Goal: Complete application form

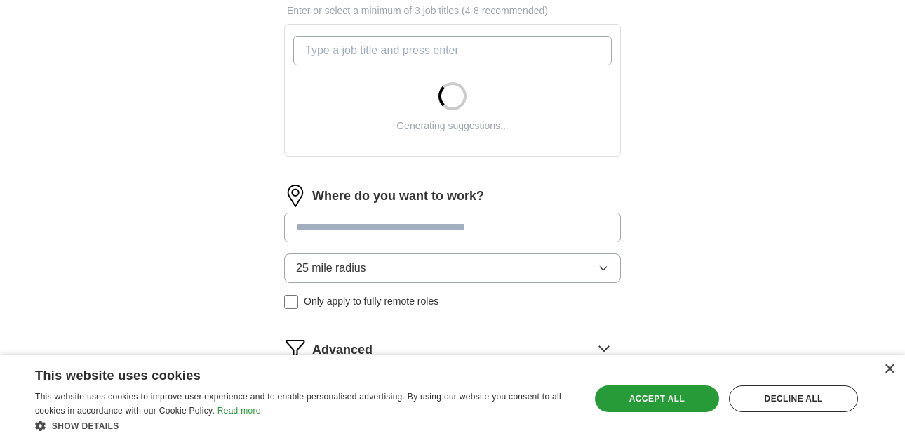
scroll to position [494, 0]
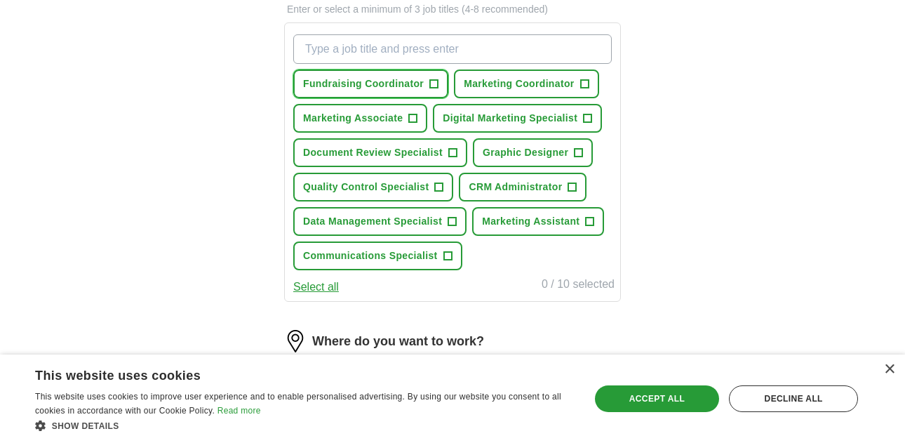
click at [435, 85] on span "+" at bounding box center [434, 84] width 8 height 11
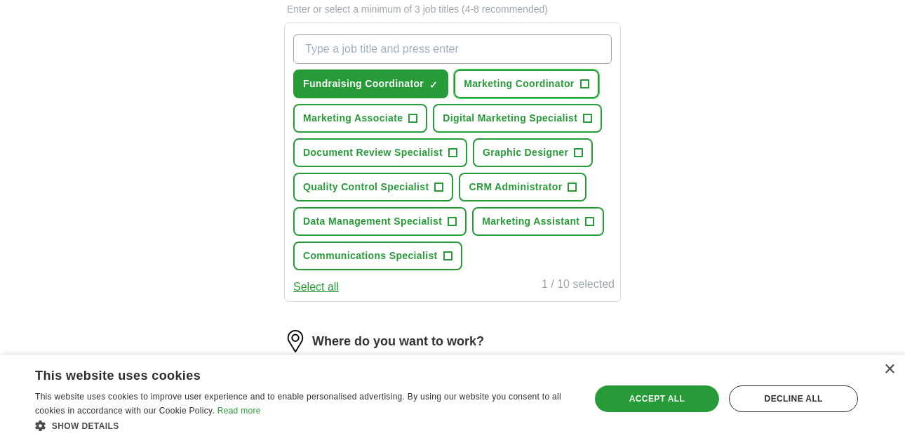
click at [586, 86] on span "+" at bounding box center [584, 84] width 8 height 11
click at [596, 119] on button "Digital Marketing Specialist +" at bounding box center [517, 118] width 169 height 29
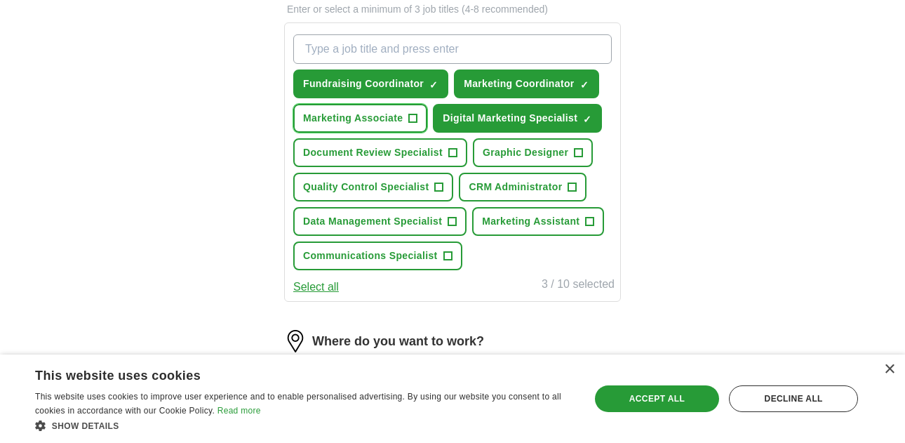
click at [417, 118] on span "+" at bounding box center [413, 118] width 8 height 11
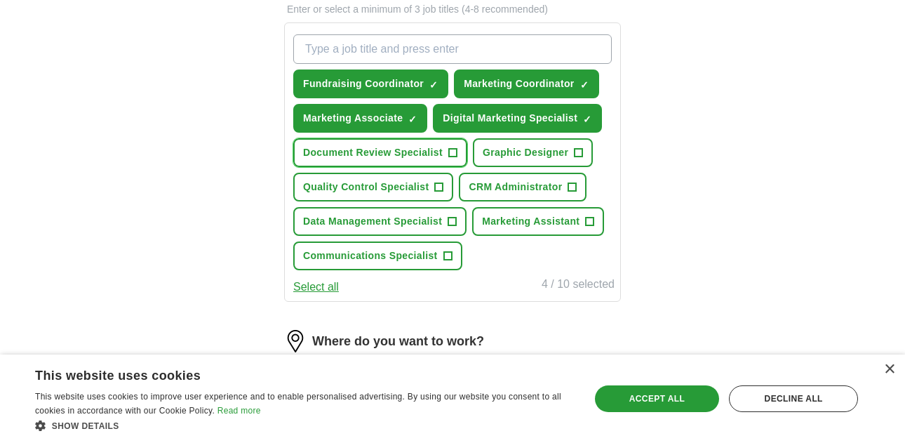
click at [455, 156] on span "+" at bounding box center [452, 152] width 8 height 11
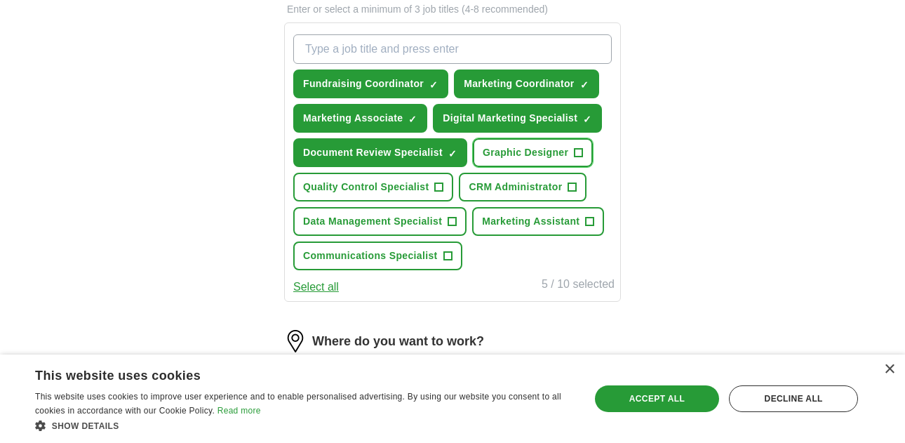
click at [582, 153] on span "+" at bounding box center [579, 152] width 8 height 11
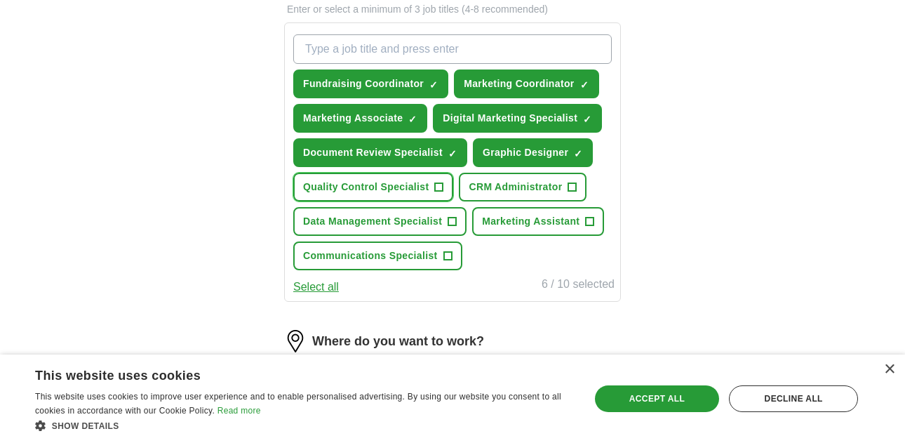
click at [438, 189] on span "+" at bounding box center [439, 187] width 8 height 11
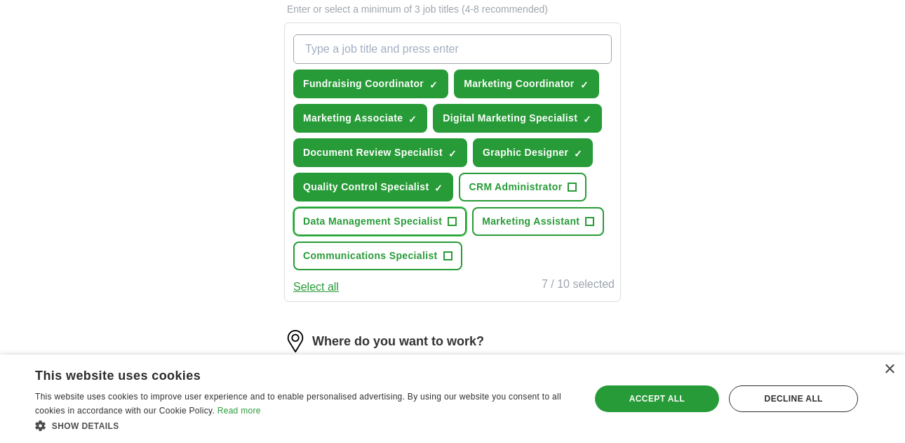
click at [455, 225] on span "+" at bounding box center [452, 221] width 8 height 11
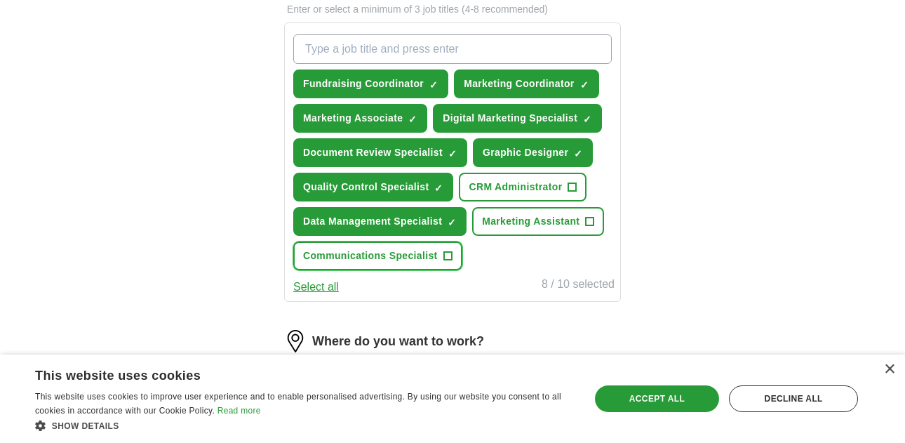
click at [448, 253] on span "+" at bounding box center [447, 255] width 8 height 11
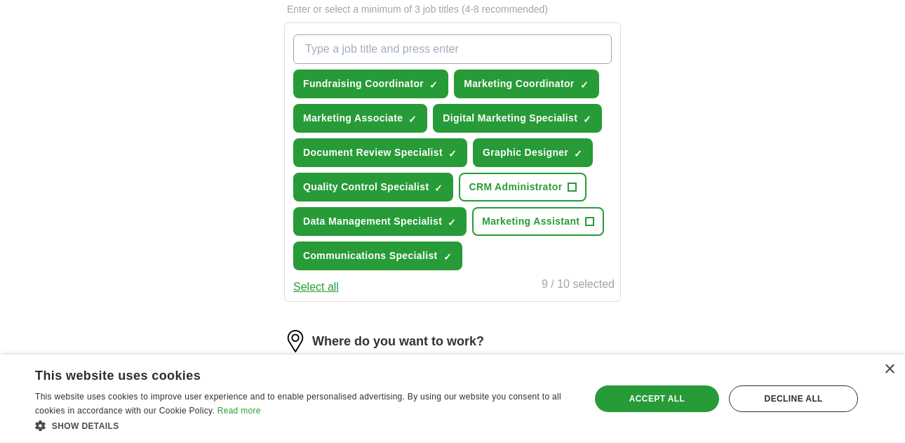
click at [317, 284] on button "Select all" at bounding box center [316, 286] width 46 height 17
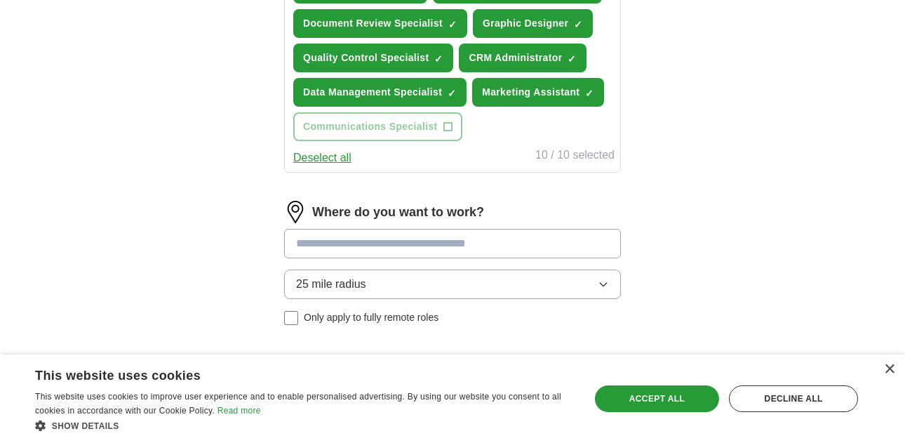
scroll to position [647, 0]
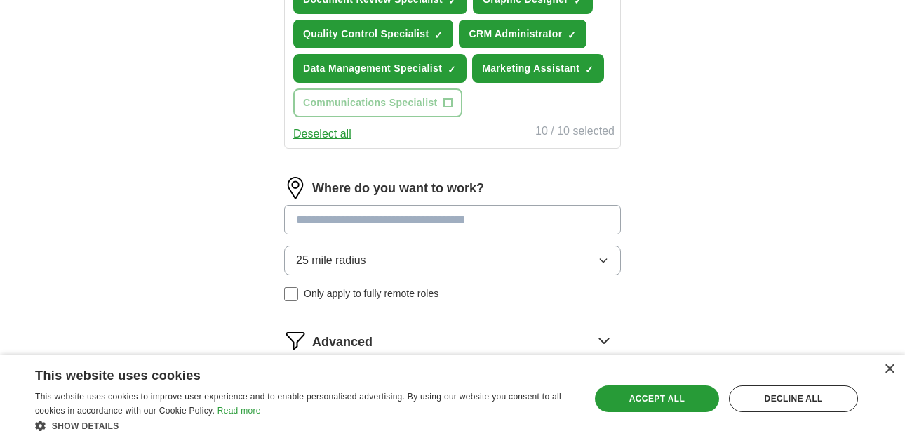
click at [364, 223] on input at bounding box center [452, 219] width 337 height 29
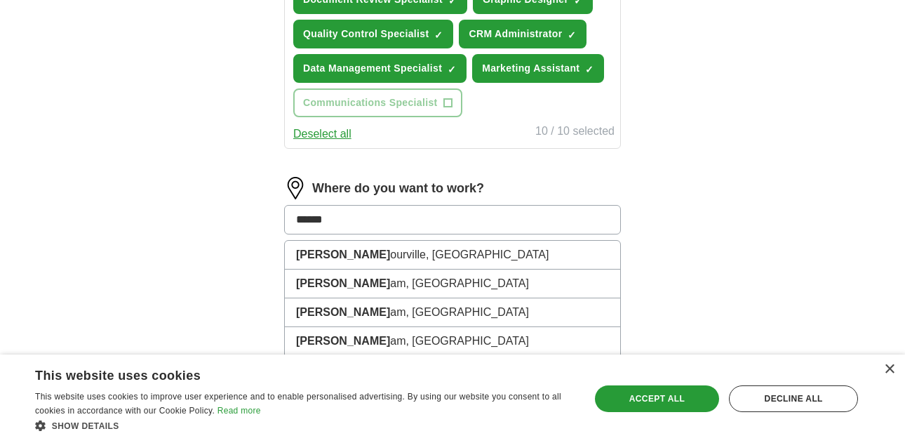
type input "*******"
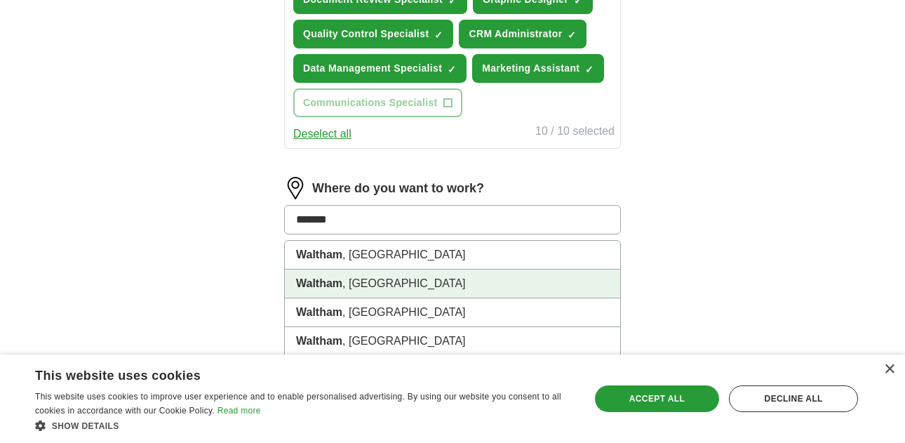
click at [356, 285] on li "[GEOGRAPHIC_DATA] , [GEOGRAPHIC_DATA]" at bounding box center [452, 283] width 335 height 29
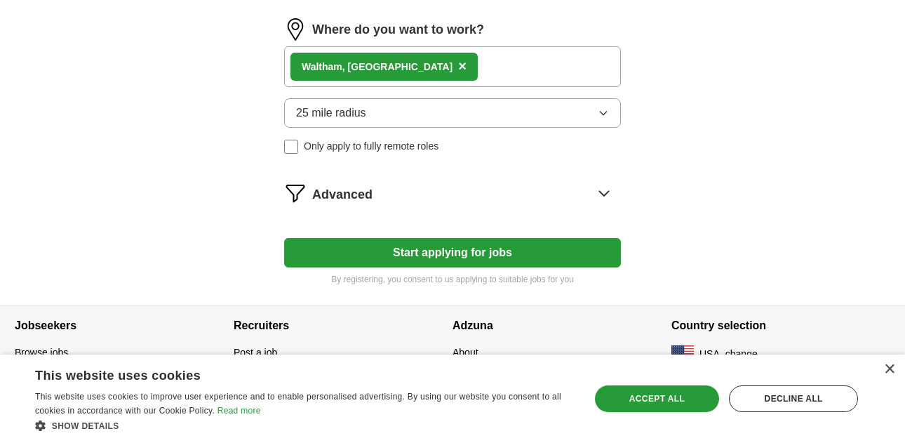
scroll to position [810, 0]
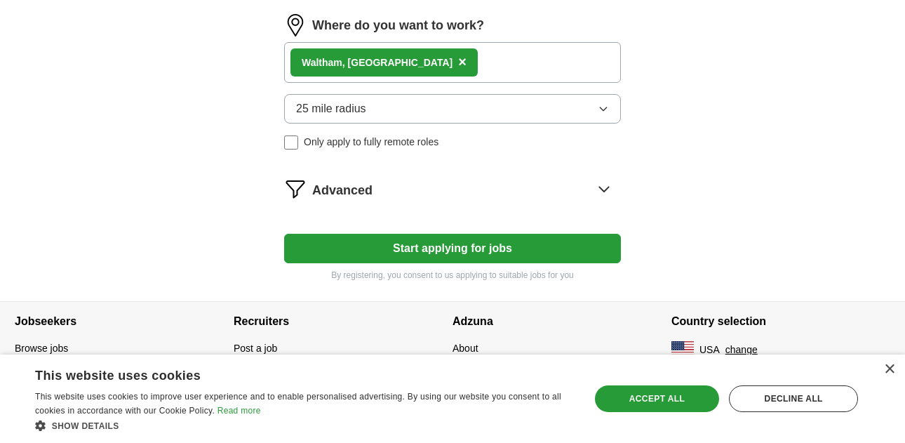
click at [605, 187] on icon at bounding box center [604, 188] width 22 height 22
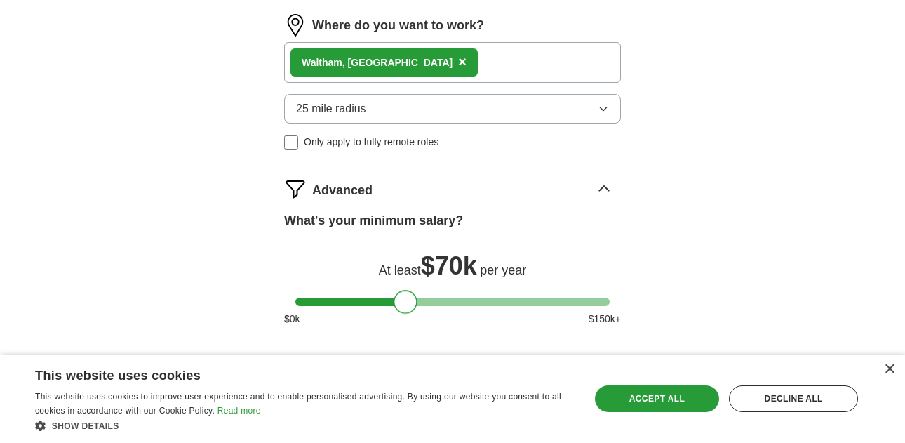
drag, startPoint x: 309, startPoint y: 299, endPoint x: 406, endPoint y: 294, distance: 97.6
click at [406, 294] on div at bounding box center [406, 302] width 24 height 24
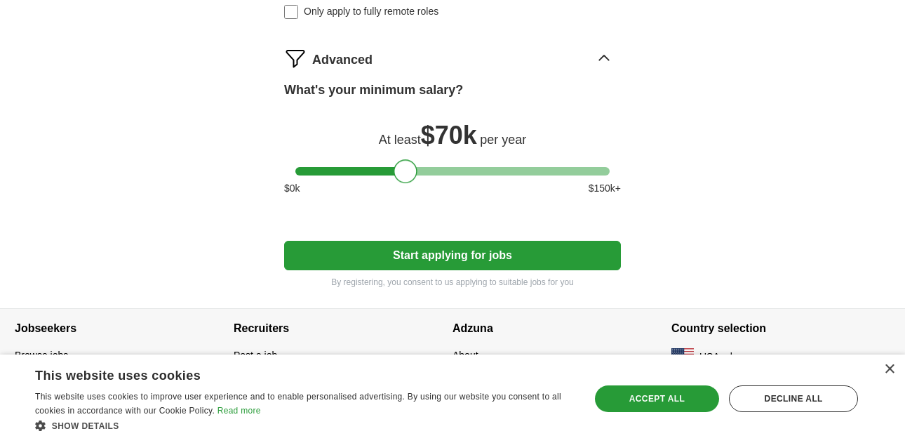
scroll to position [947, 0]
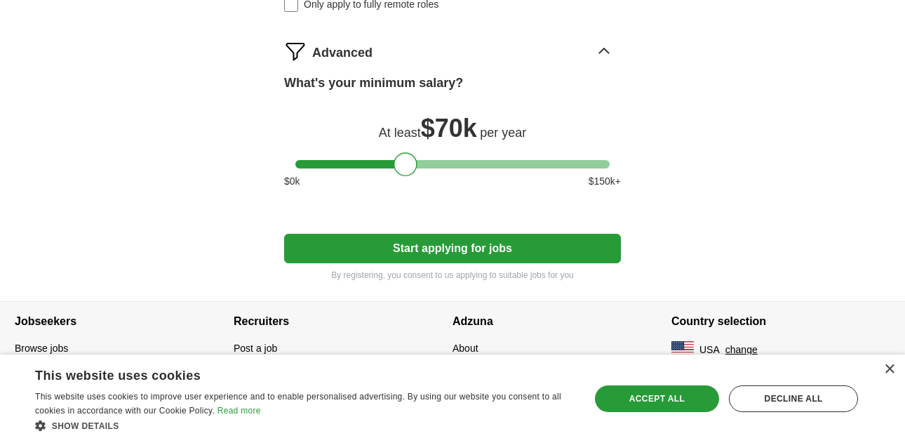
click at [392, 254] on button "Start applying for jobs" at bounding box center [452, 248] width 337 height 29
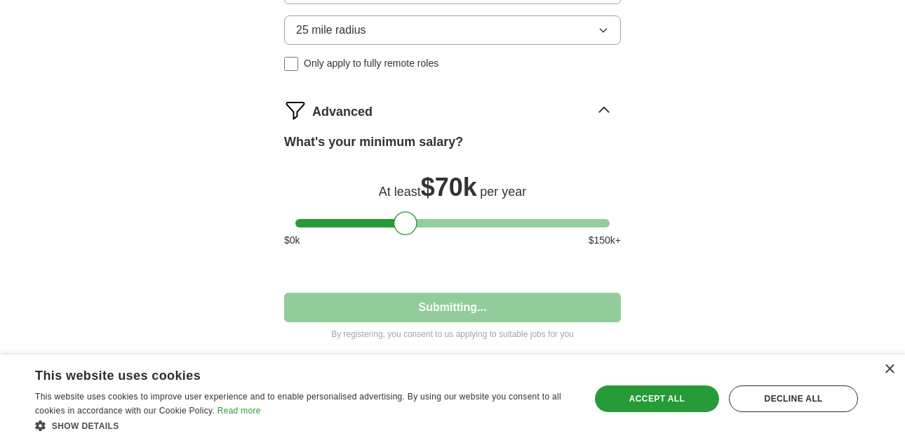
select select "**"
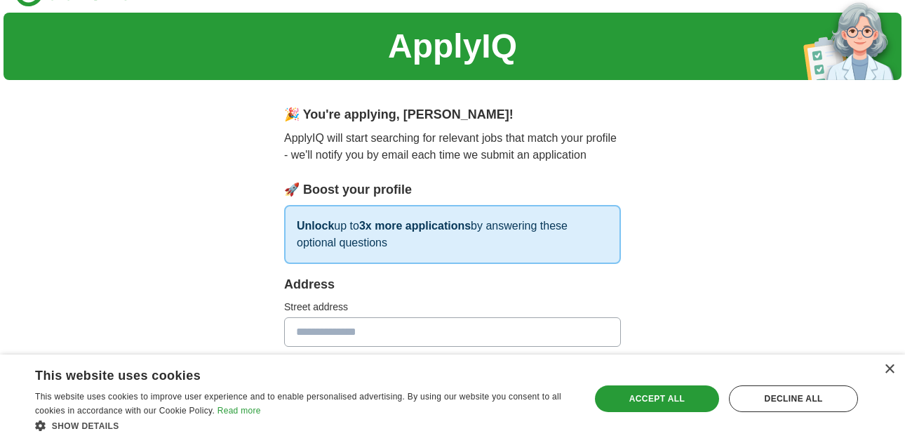
scroll to position [53, 0]
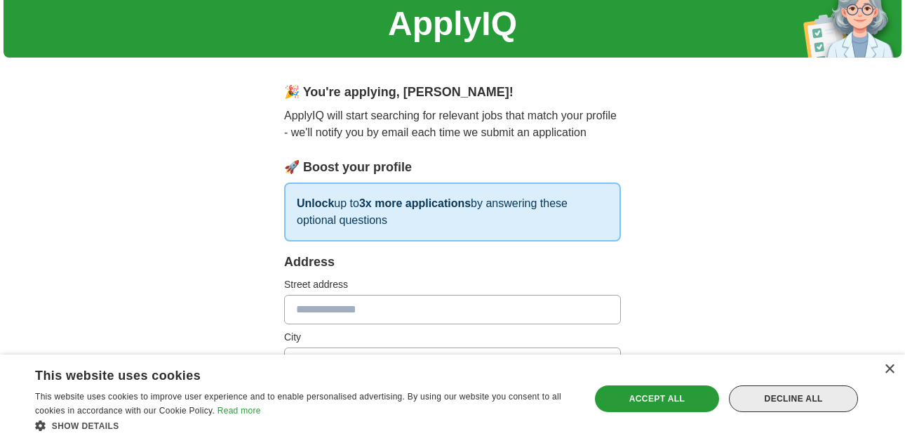
click at [794, 398] on div "Decline all" at bounding box center [793, 398] width 129 height 27
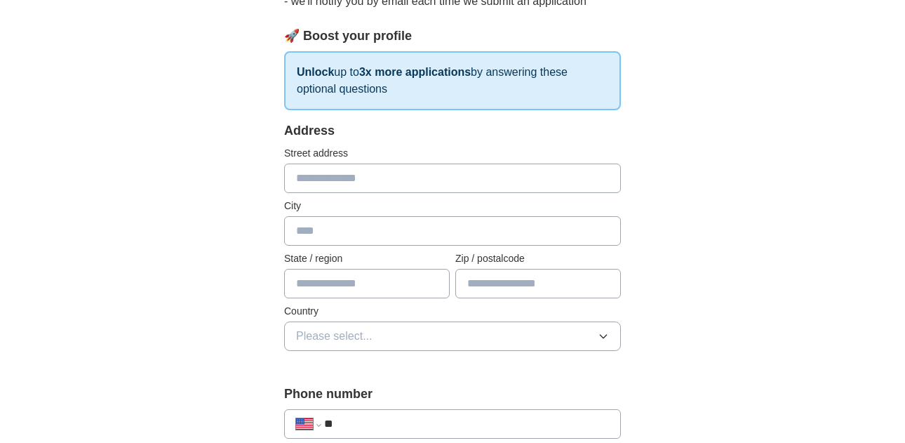
scroll to position [185, 0]
click at [336, 177] on input "text" at bounding box center [452, 176] width 337 height 29
type input "**********"
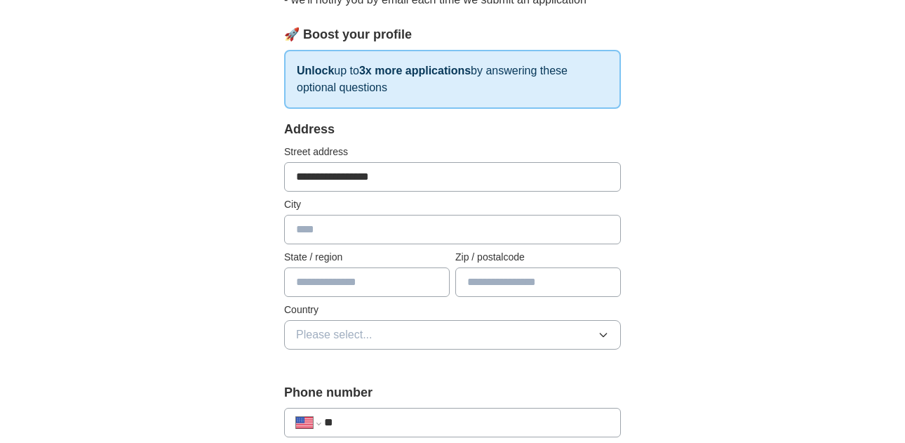
type input "*******"
type input "**********"
type input "*****"
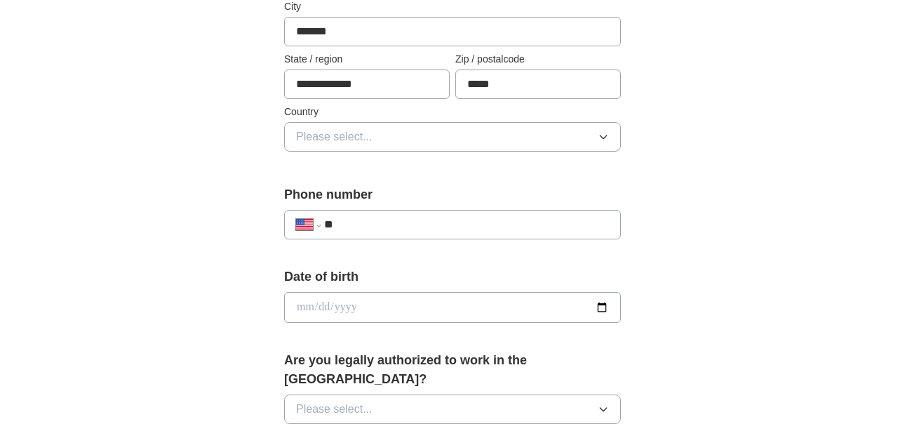
scroll to position [387, 0]
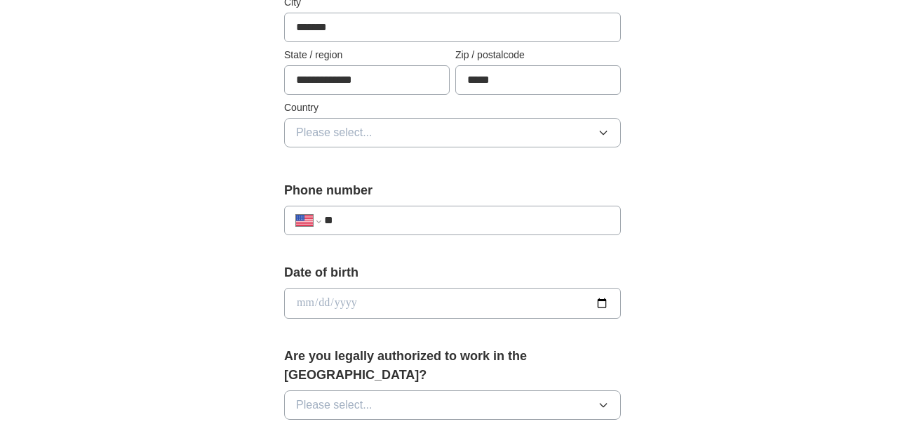
click at [416, 219] on input "**" at bounding box center [466, 220] width 285 height 17
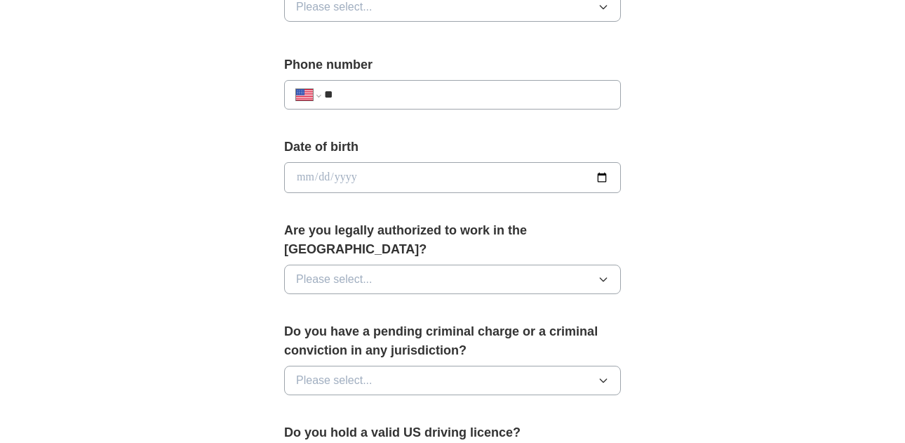
scroll to position [504, 0]
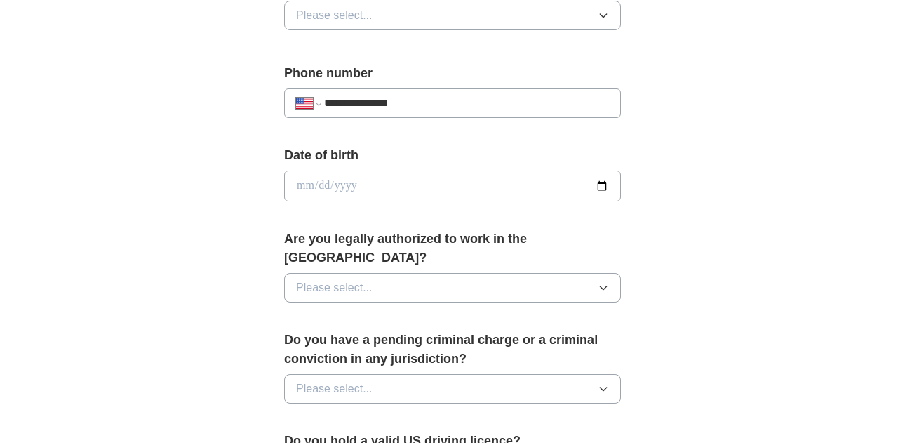
type input "**********"
click at [607, 182] on input "date" at bounding box center [452, 185] width 337 height 31
click at [365, 189] on input "date" at bounding box center [452, 185] width 337 height 31
type input "**********"
click at [431, 273] on button "Please select..." at bounding box center [452, 287] width 337 height 29
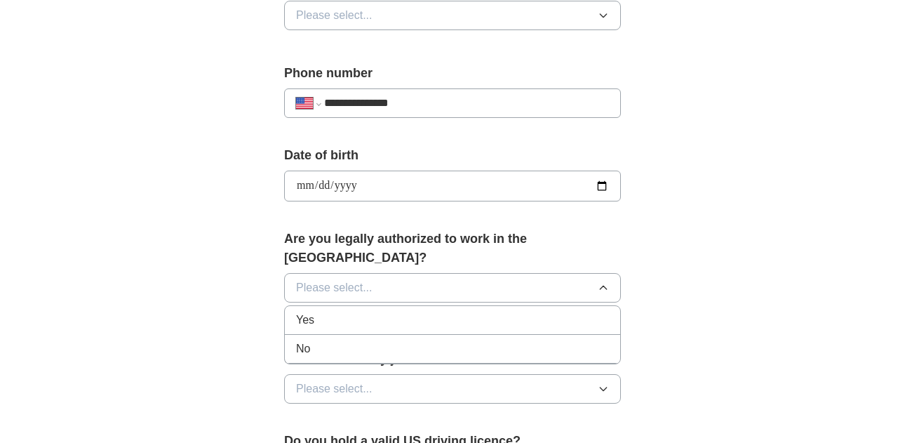
click at [335, 311] on div "Yes" at bounding box center [452, 319] width 313 height 17
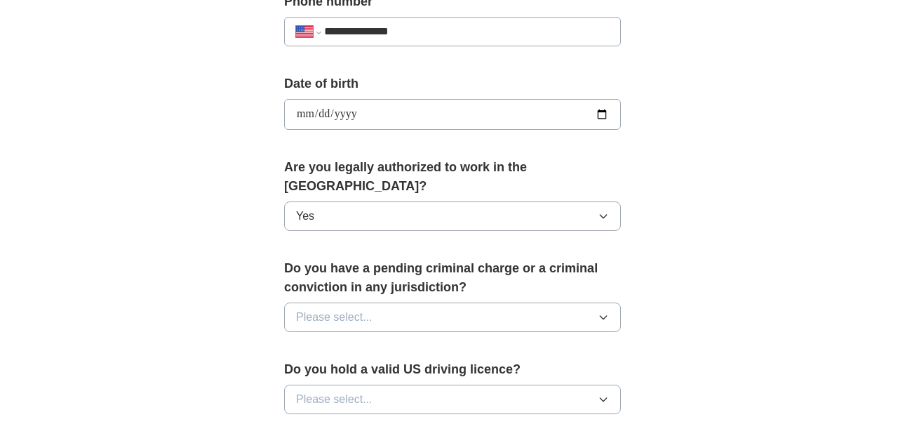
scroll to position [575, 0]
click at [335, 310] on span "Please select..." at bounding box center [334, 318] width 76 height 17
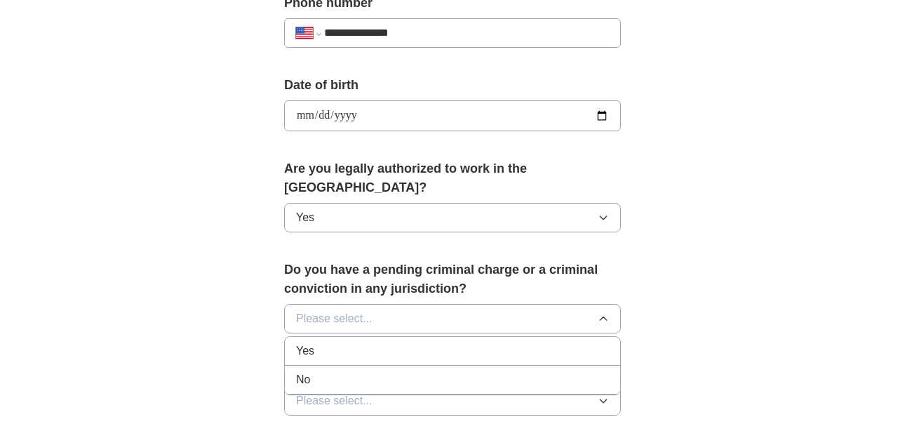
click at [311, 371] on div "No" at bounding box center [452, 379] width 313 height 17
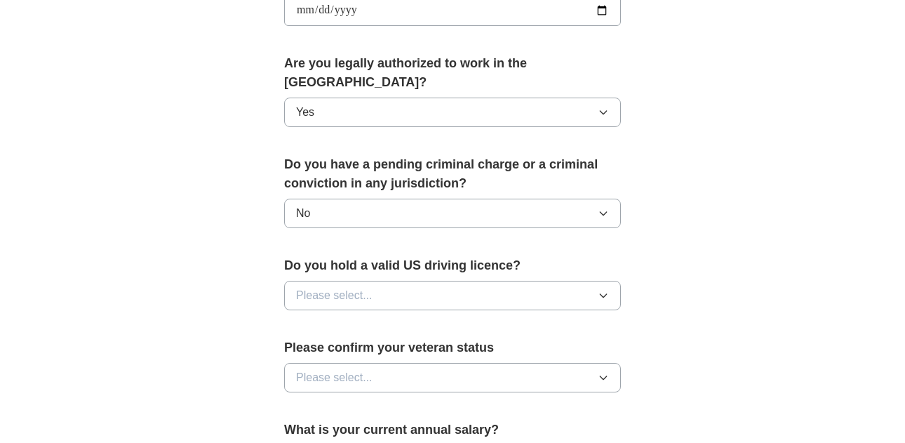
scroll to position [694, 0]
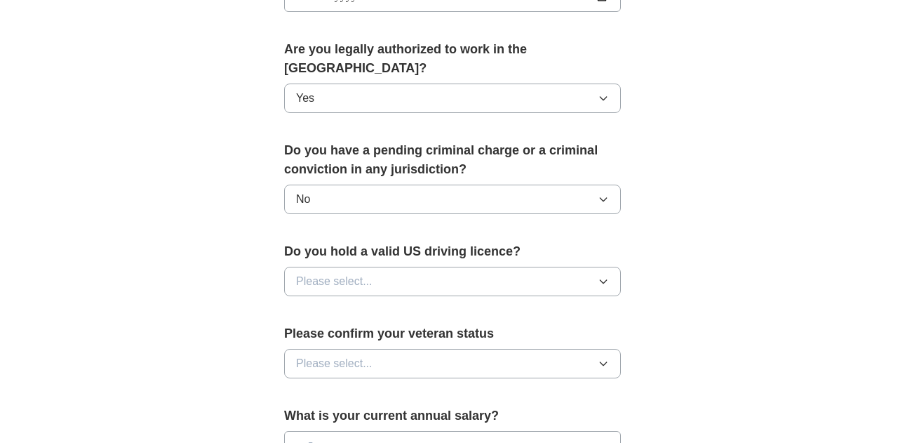
click at [344, 273] on span "Please select..." at bounding box center [334, 281] width 76 height 17
click at [330, 305] on div "Yes" at bounding box center [452, 313] width 313 height 17
click at [353, 355] on span "Please select..." at bounding box center [334, 363] width 76 height 17
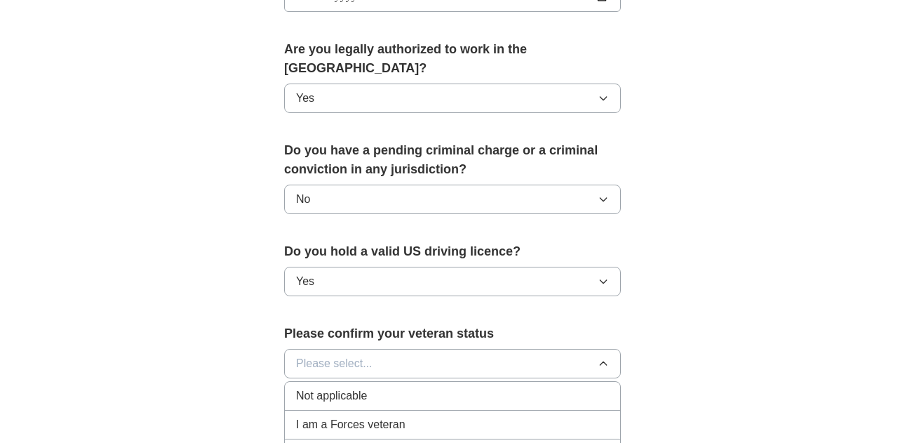
click at [344, 387] on span "Not applicable" at bounding box center [331, 395] width 71 height 17
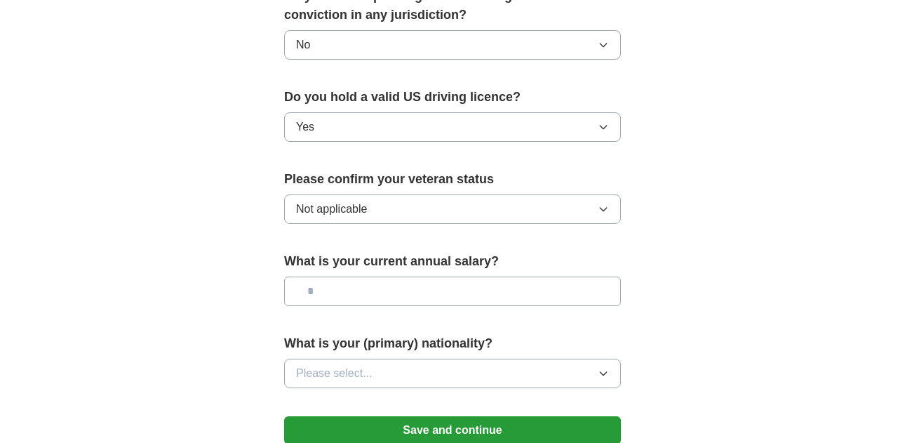
scroll to position [851, 0]
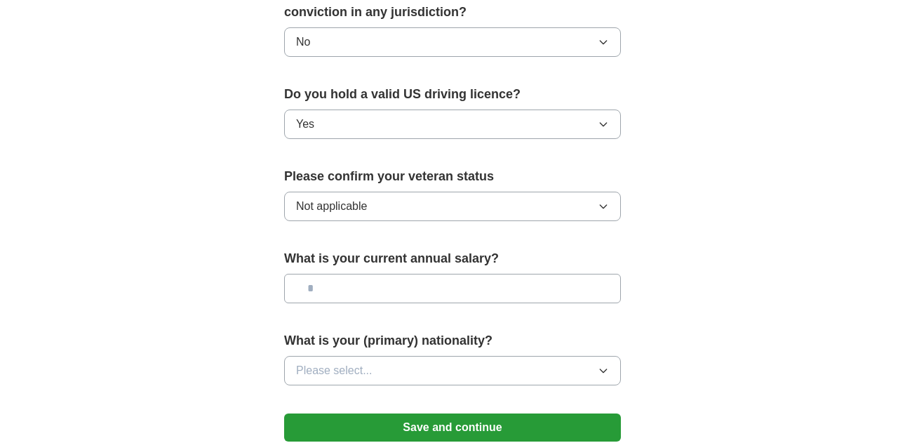
click at [334, 274] on input "text" at bounding box center [452, 288] width 337 height 29
type input "*******"
click at [335, 362] on span "Please select..." at bounding box center [334, 370] width 76 height 17
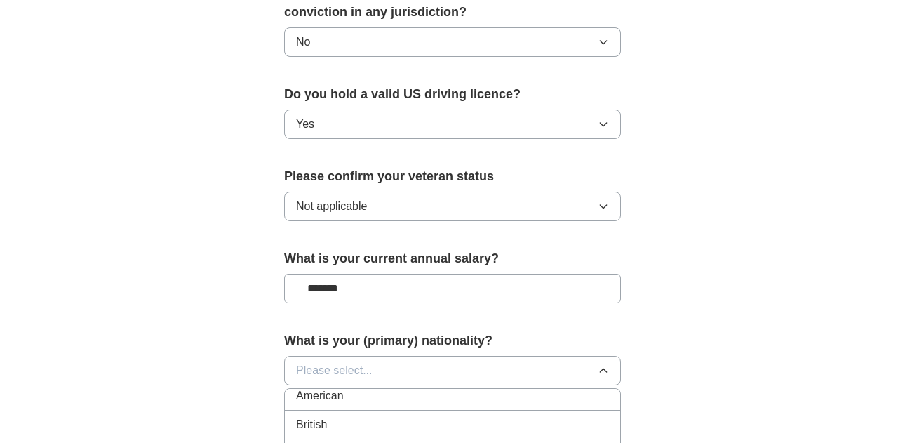
scroll to position [0, 0]
click at [331, 394] on span "American" at bounding box center [320, 402] width 48 height 17
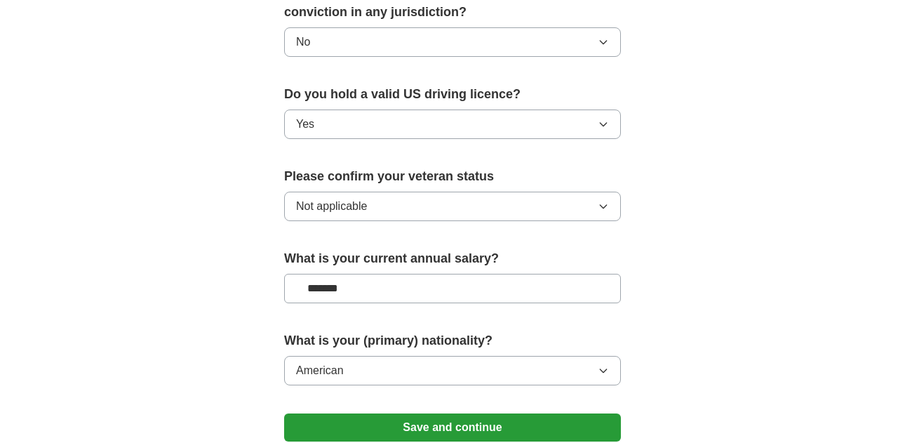
click at [412, 413] on button "Save and continue" at bounding box center [452, 427] width 337 height 28
